Goal: Information Seeking & Learning: Learn about a topic

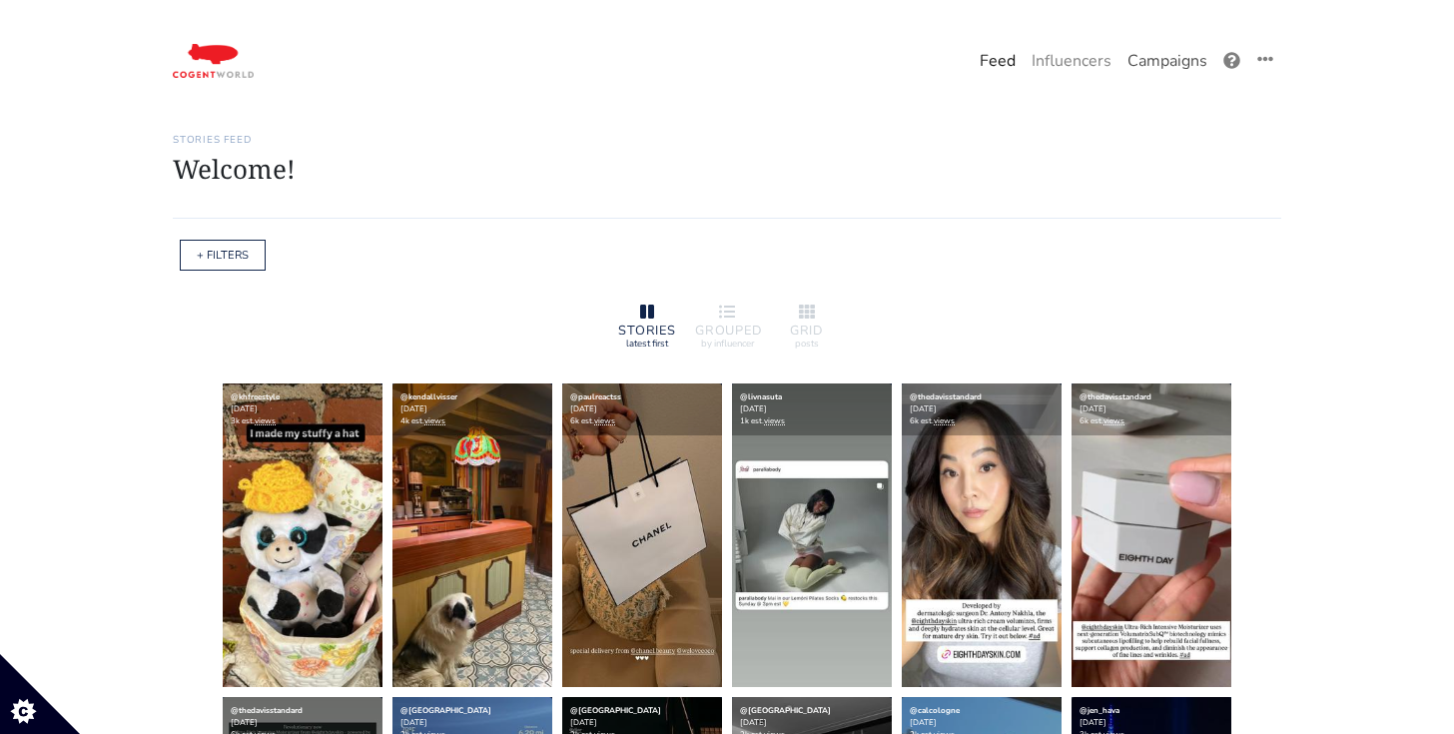
click at [1165, 61] on link "Campaigns" at bounding box center [1167, 61] width 96 height 40
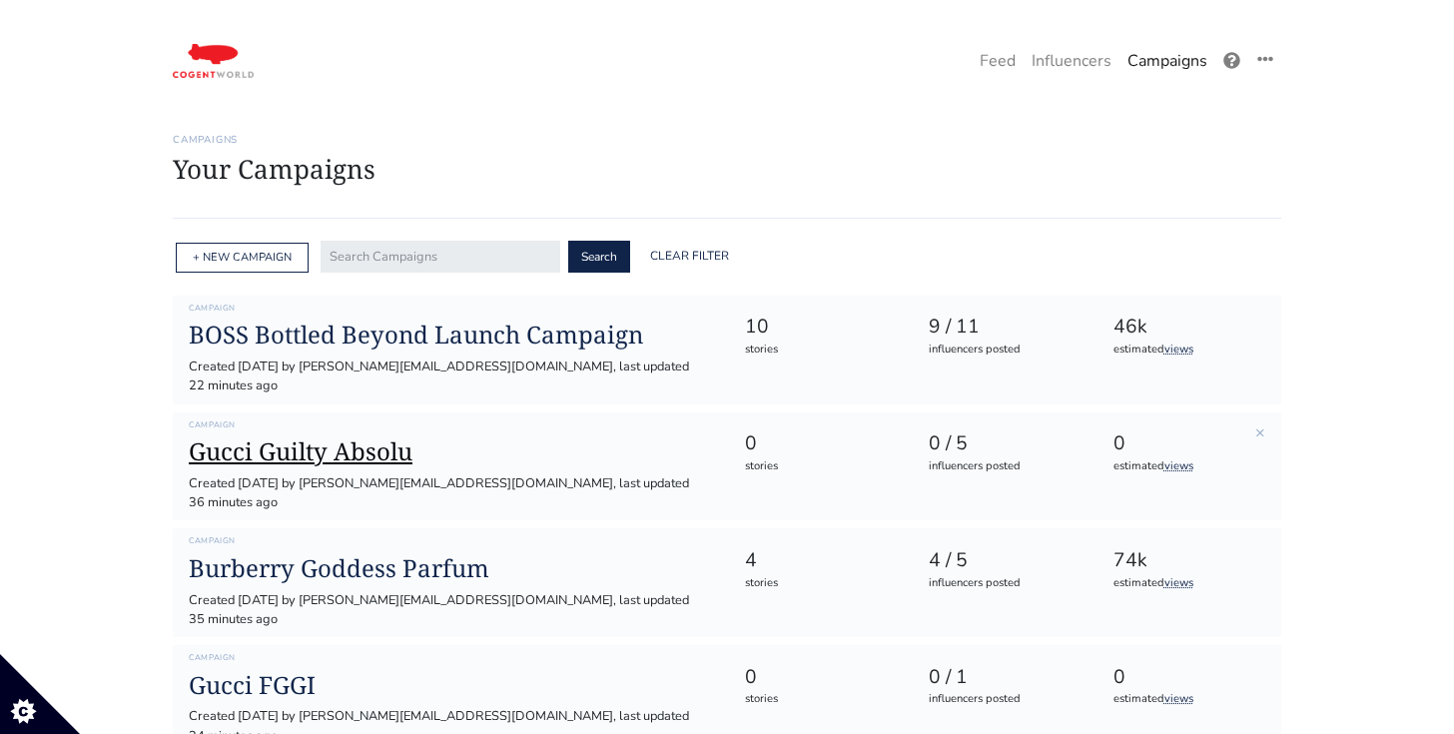
click at [517, 437] on h1 "Gucci Guilty Absolu" at bounding box center [450, 451] width 523 height 29
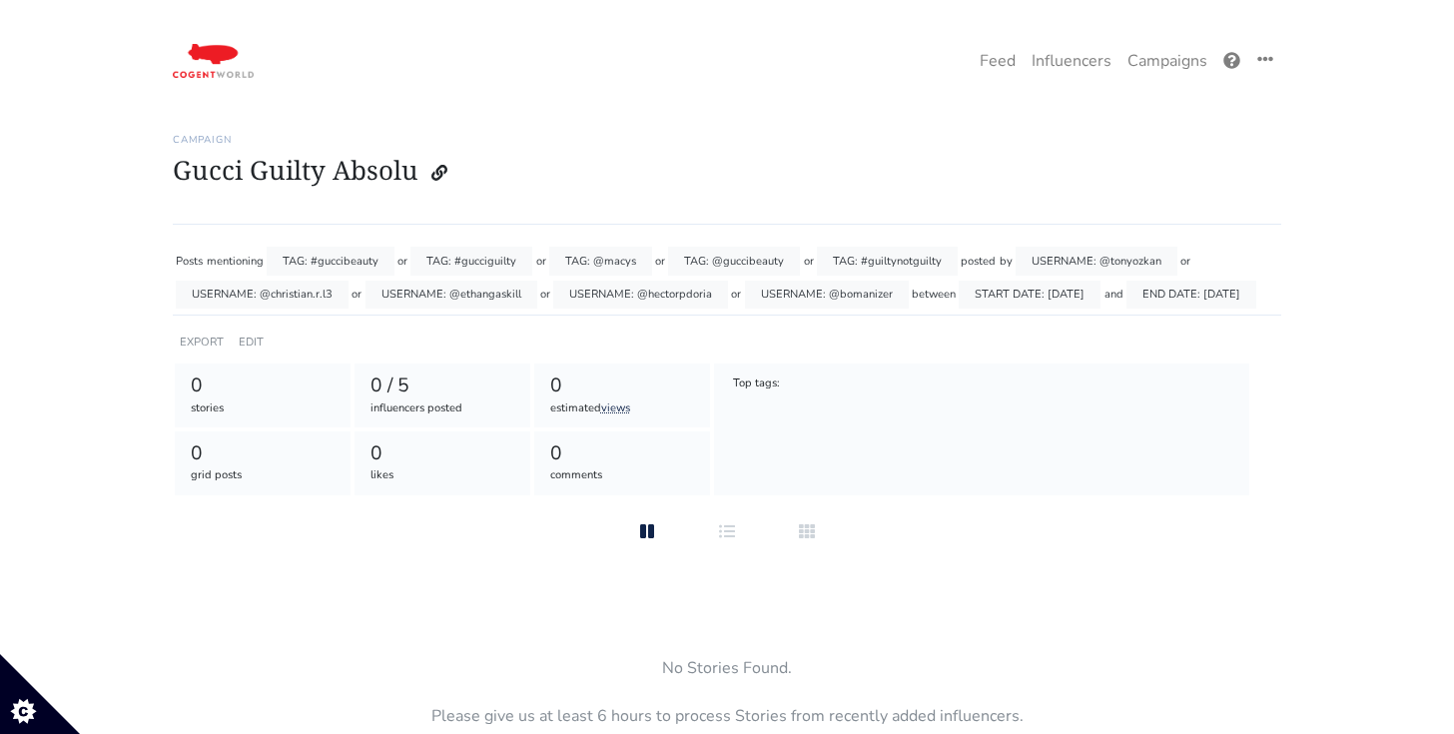
click at [845, 296] on div "USERNAME: @bomanizer" at bounding box center [827, 295] width 164 height 29
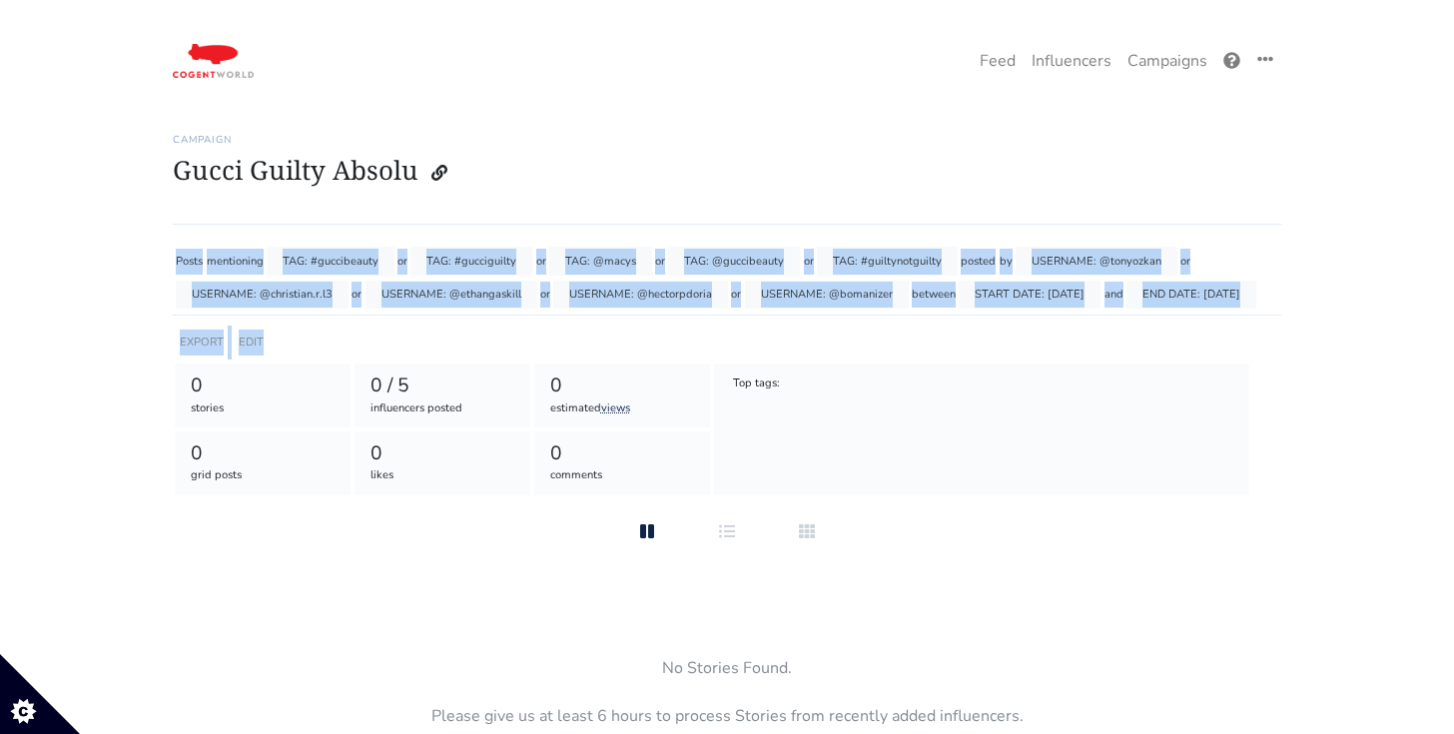
click at [845, 296] on div "USERNAME: @bomanizer" at bounding box center [827, 295] width 164 height 29
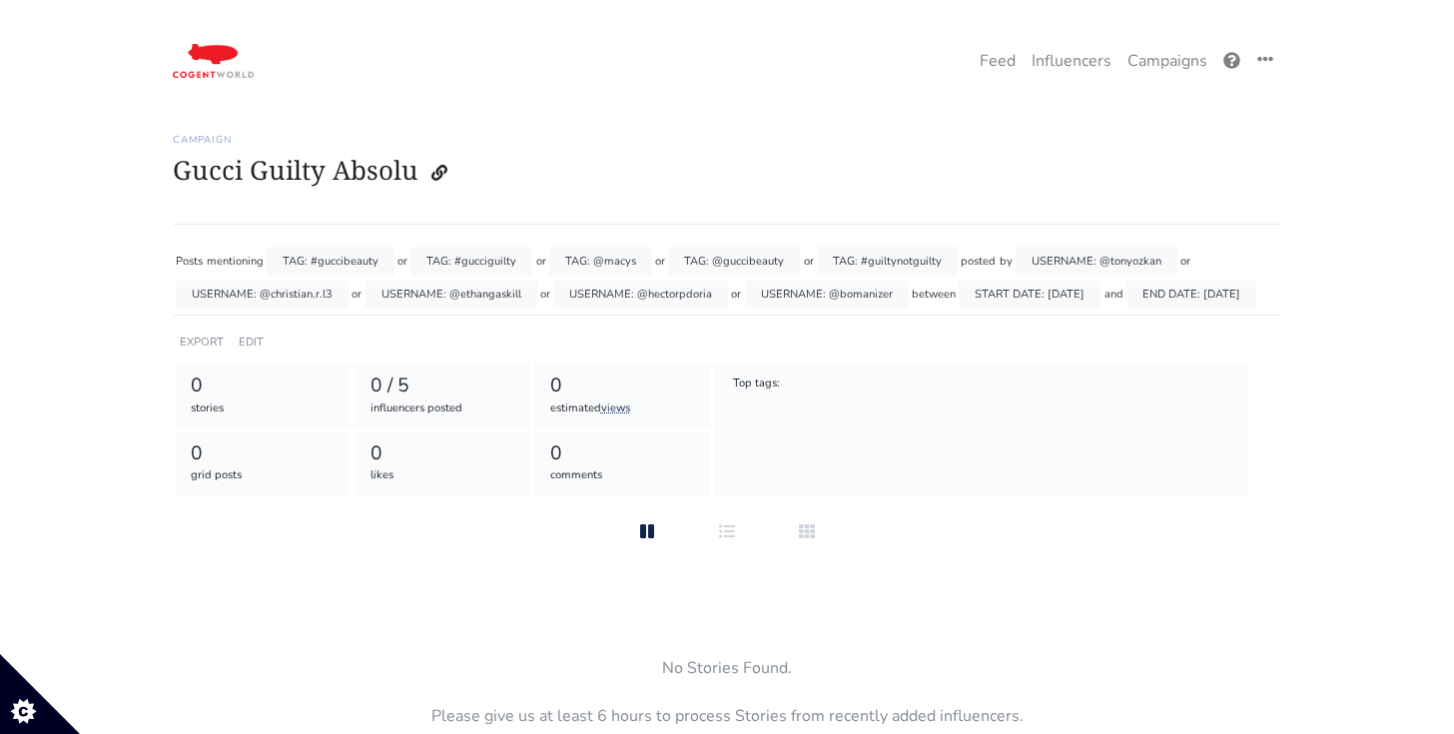
click at [674, 295] on div "USERNAME: @hectorpdoria" at bounding box center [640, 295] width 175 height 29
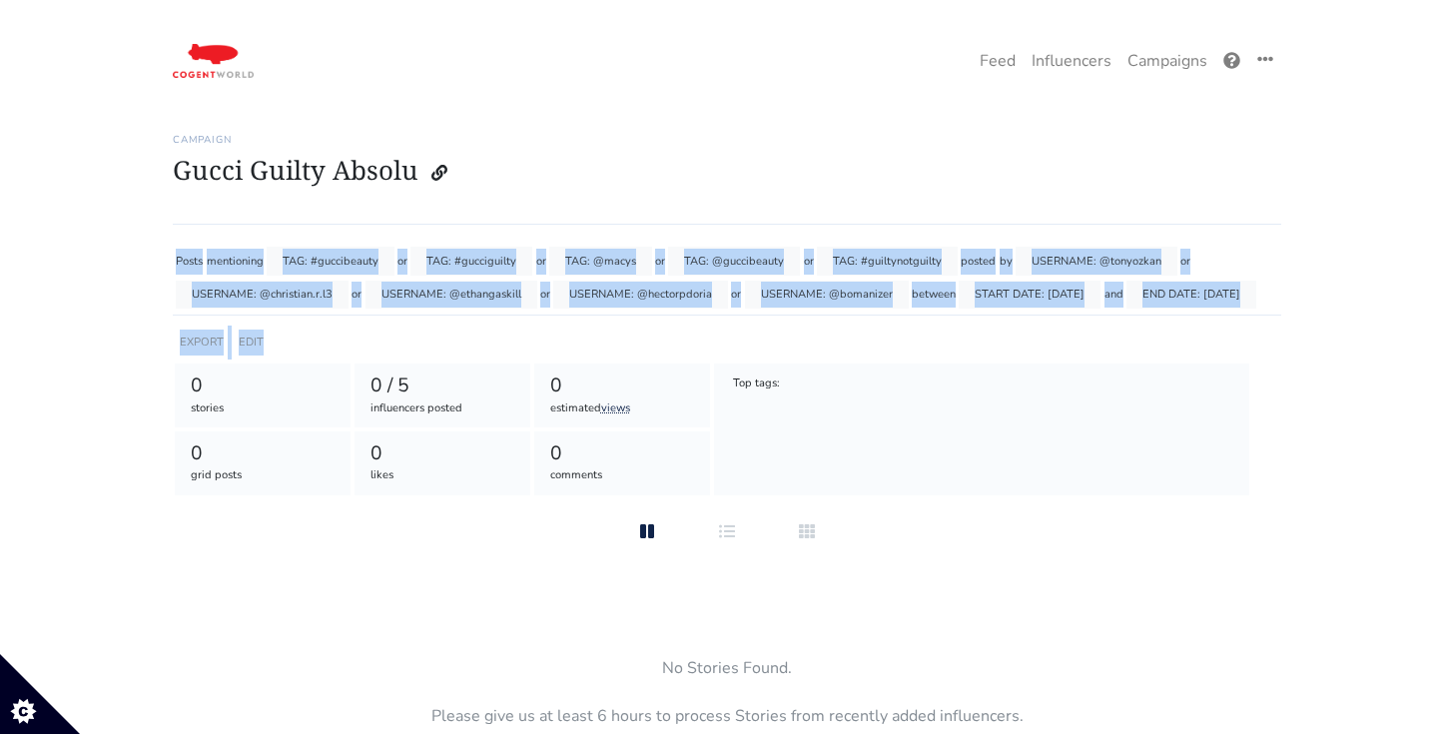
click at [674, 295] on div "USERNAME: @hectorpdoria" at bounding box center [640, 295] width 175 height 29
